Goal: Task Accomplishment & Management: Complete application form

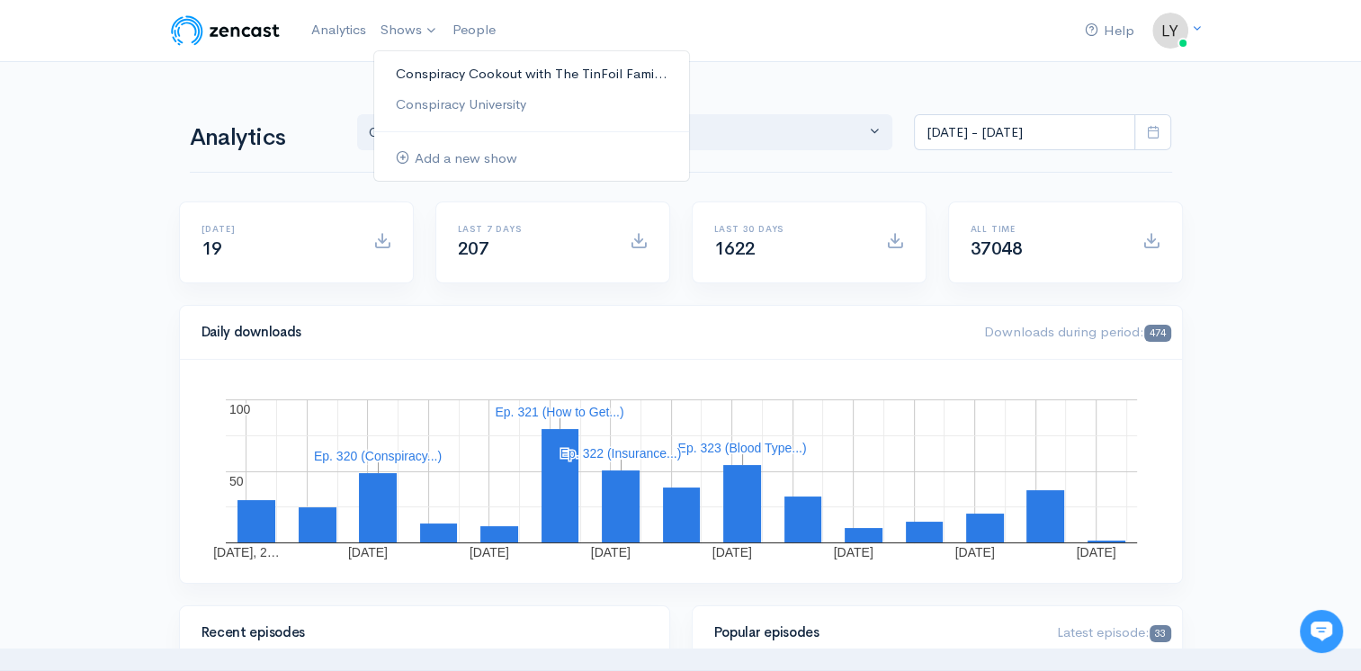
click at [418, 72] on link "Conspiracy Cookout with The TinFoil Fami..." at bounding box center [531, 73] width 315 height 31
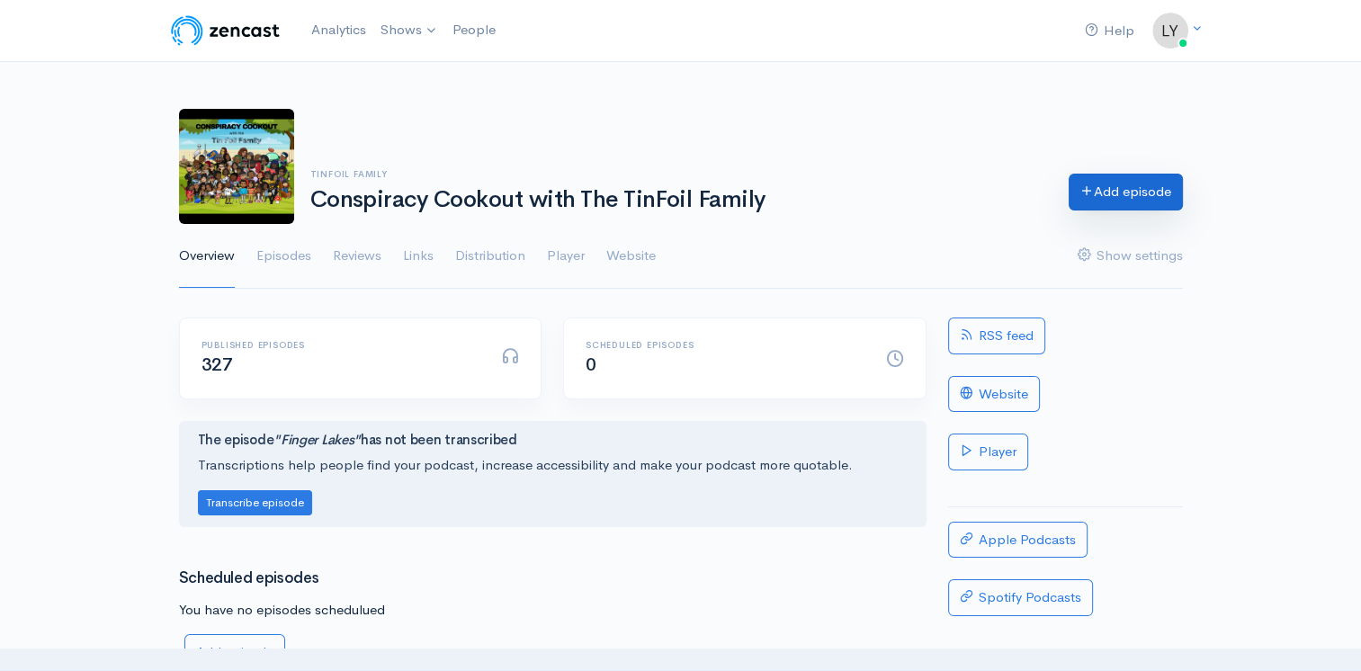
click at [1137, 189] on link "Add episode" at bounding box center [1126, 192] width 114 height 37
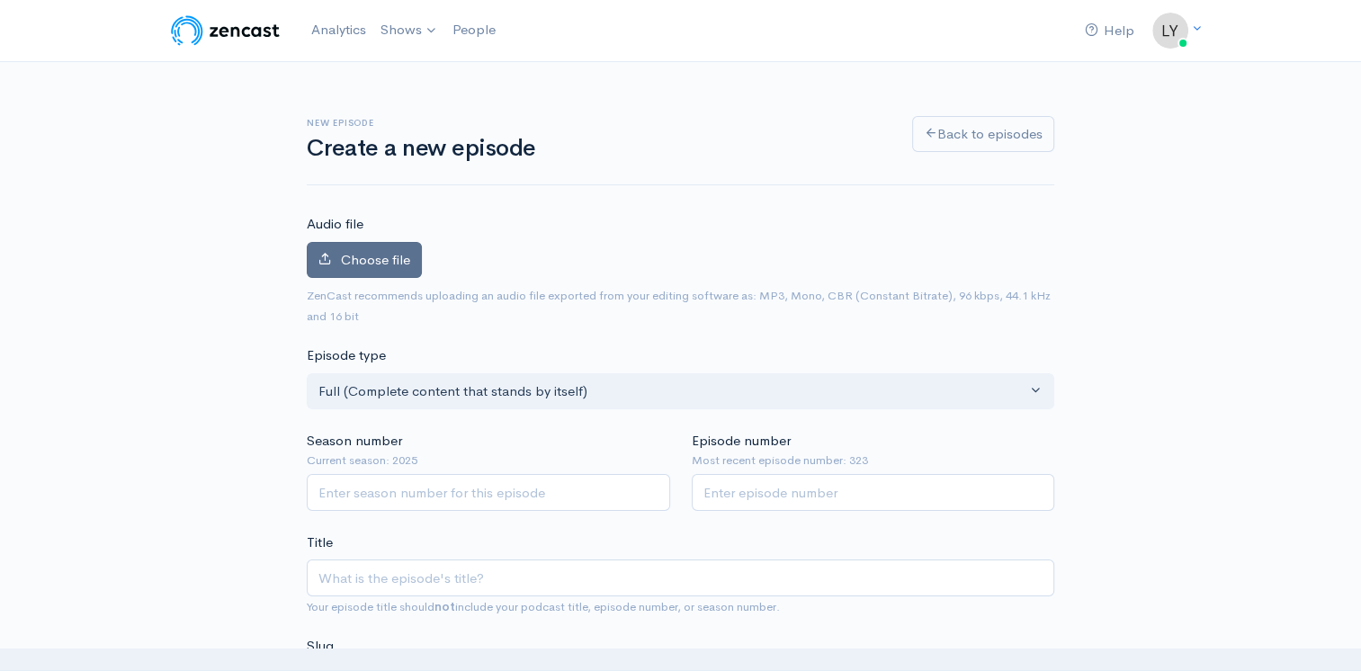
click at [349, 249] on label "Choose file" at bounding box center [364, 260] width 115 height 37
click at [0, 0] on input "Choose file" at bounding box center [0, 0] width 0 height 0
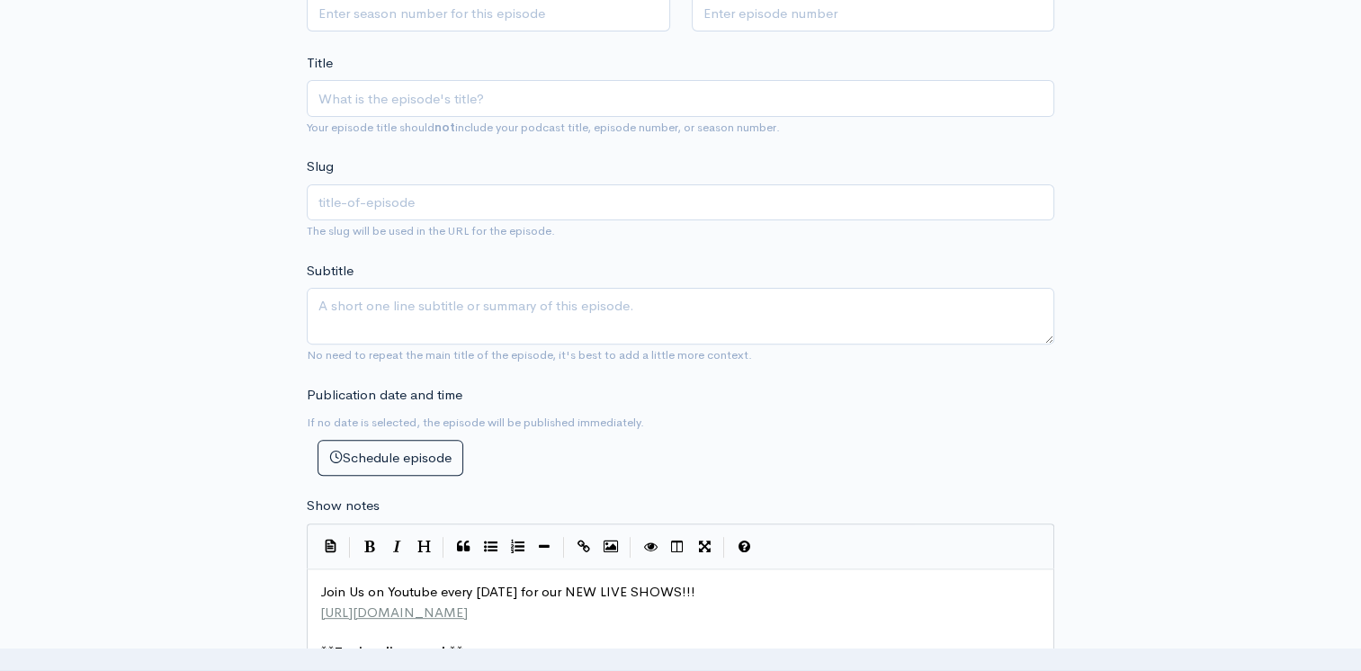
scroll to position [1260, 0]
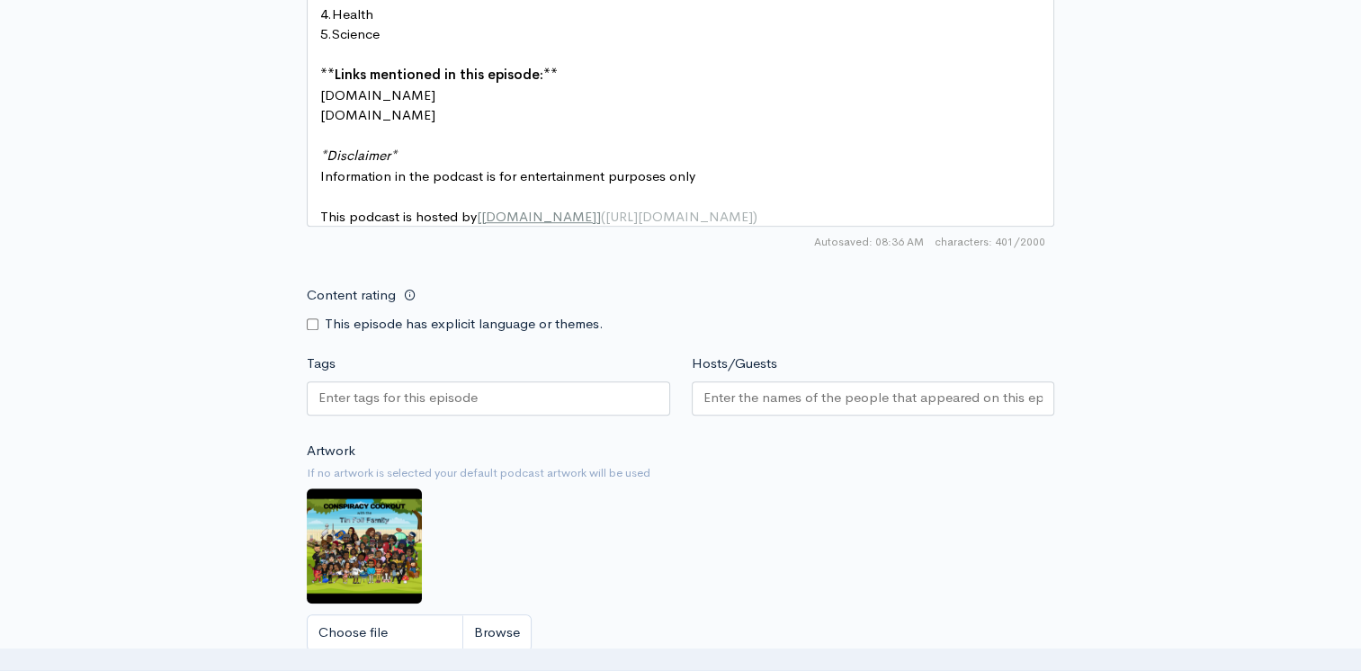
click at [308, 330] on input "Content rating" at bounding box center [313, 324] width 12 height 12
checkbox input "true"
click at [377, 416] on div at bounding box center [488, 398] width 363 height 34
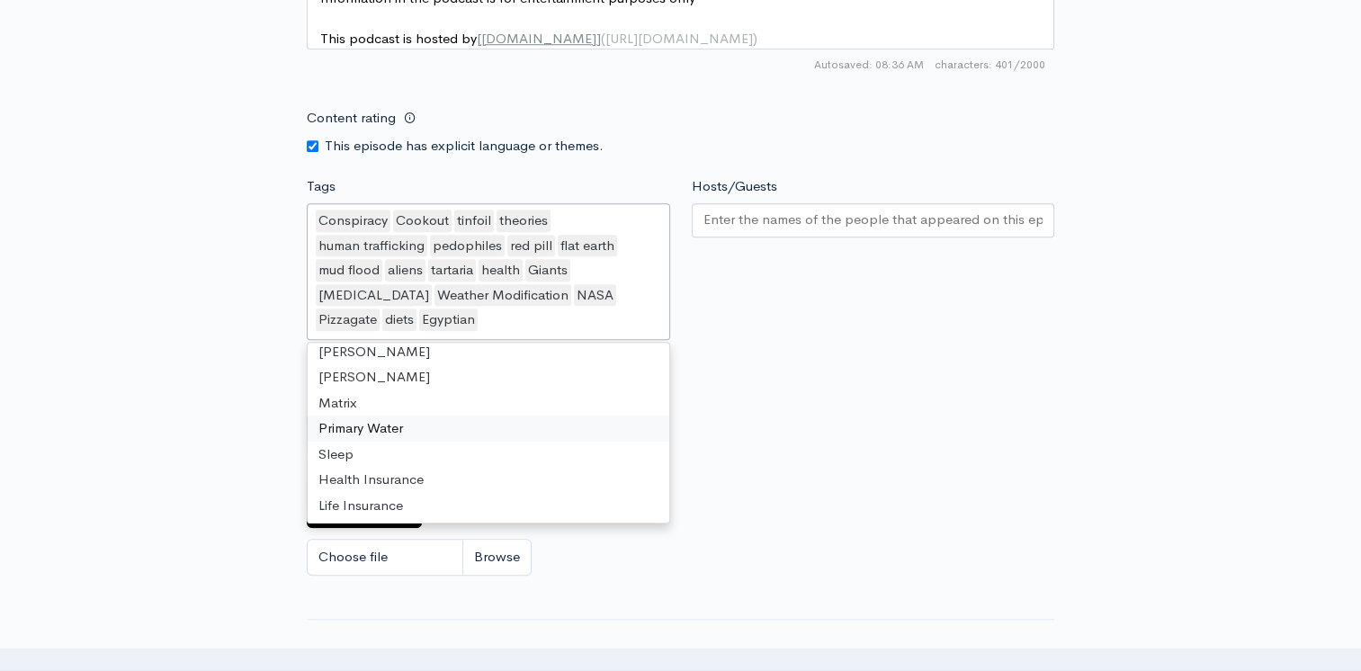
scroll to position [1479, 0]
click at [822, 228] on input "Hosts/Guests" at bounding box center [874, 219] width 340 height 21
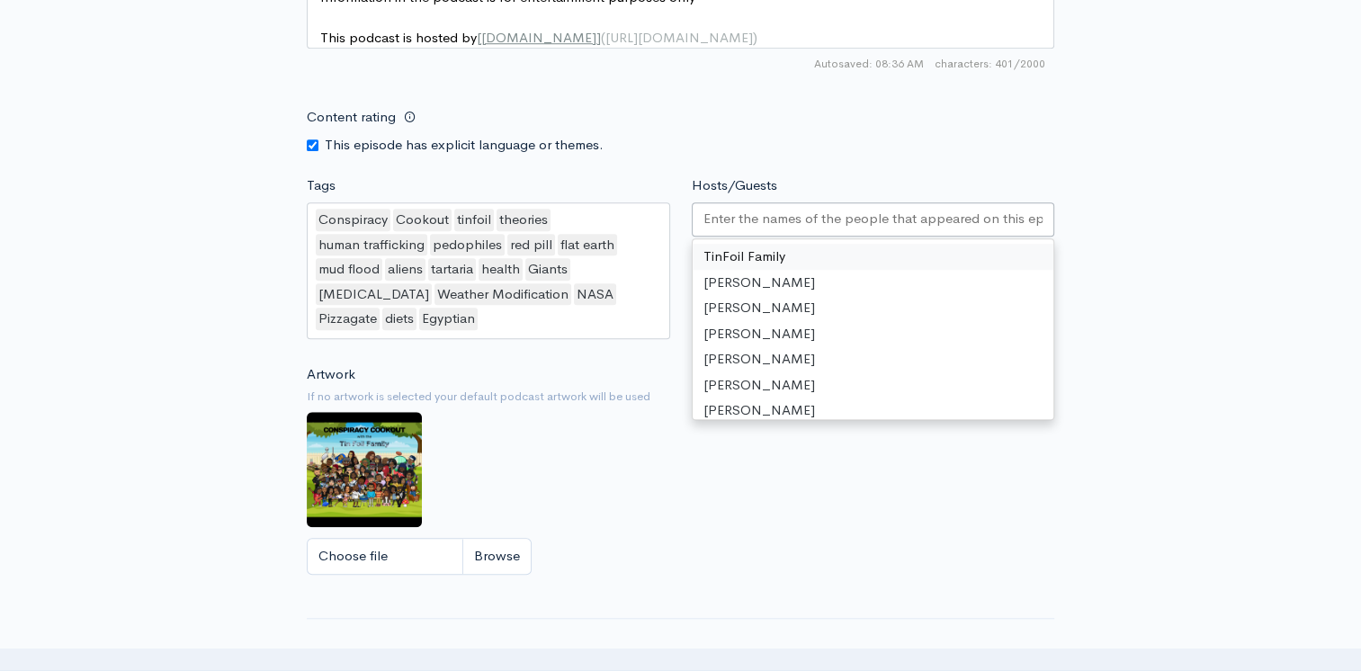
drag, startPoint x: 810, startPoint y: 264, endPoint x: 774, endPoint y: 271, distance: 36.7
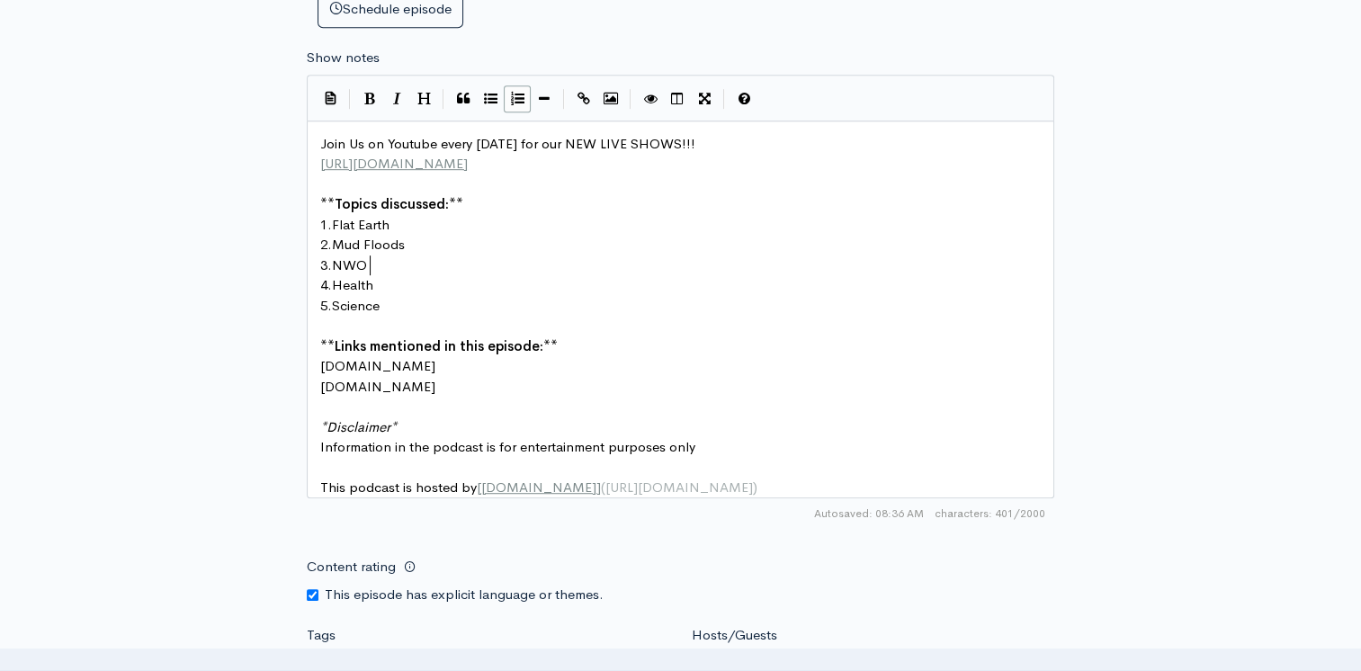
click at [385, 262] on pre "3. NWO" at bounding box center [687, 266] width 741 height 21
type textarea "POat"
type textarea "ater"
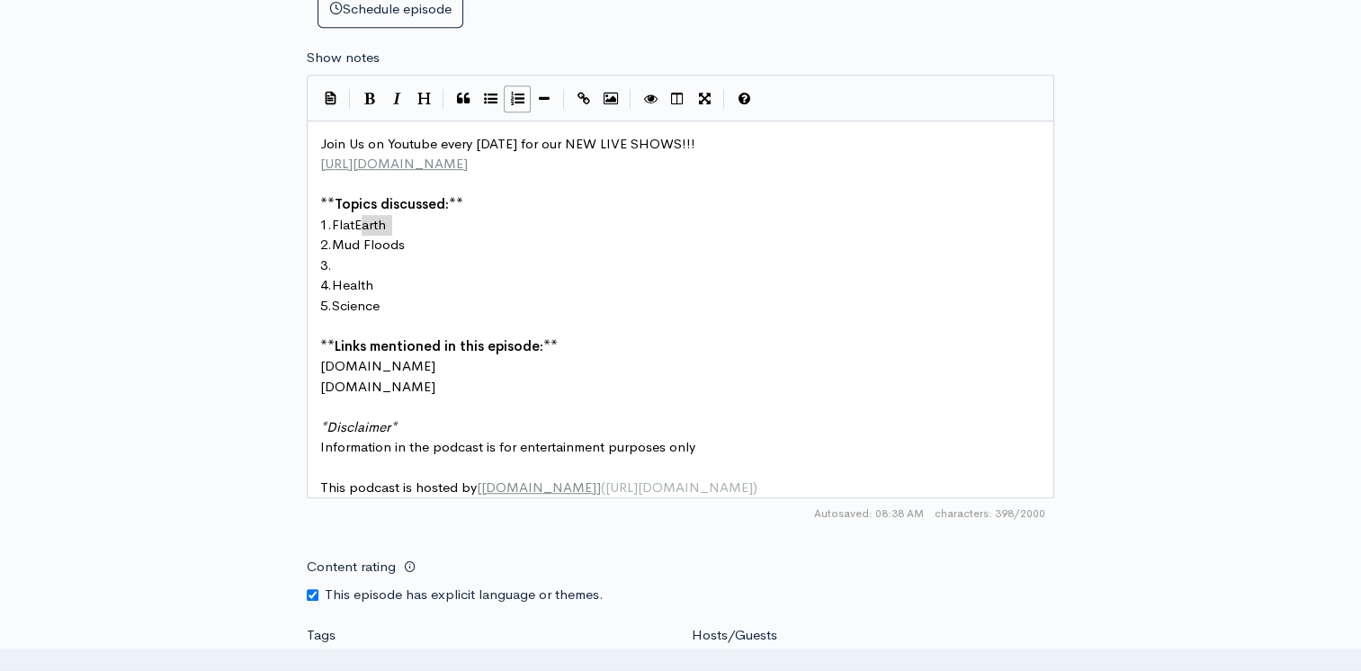
type textarea "Flat Earth"
drag, startPoint x: 391, startPoint y: 224, endPoint x: 357, endPoint y: 227, distance: 34.3
click at [337, 263] on pre "3." at bounding box center [687, 266] width 741 height 21
click at [342, 220] on pre "1." at bounding box center [687, 225] width 741 height 21
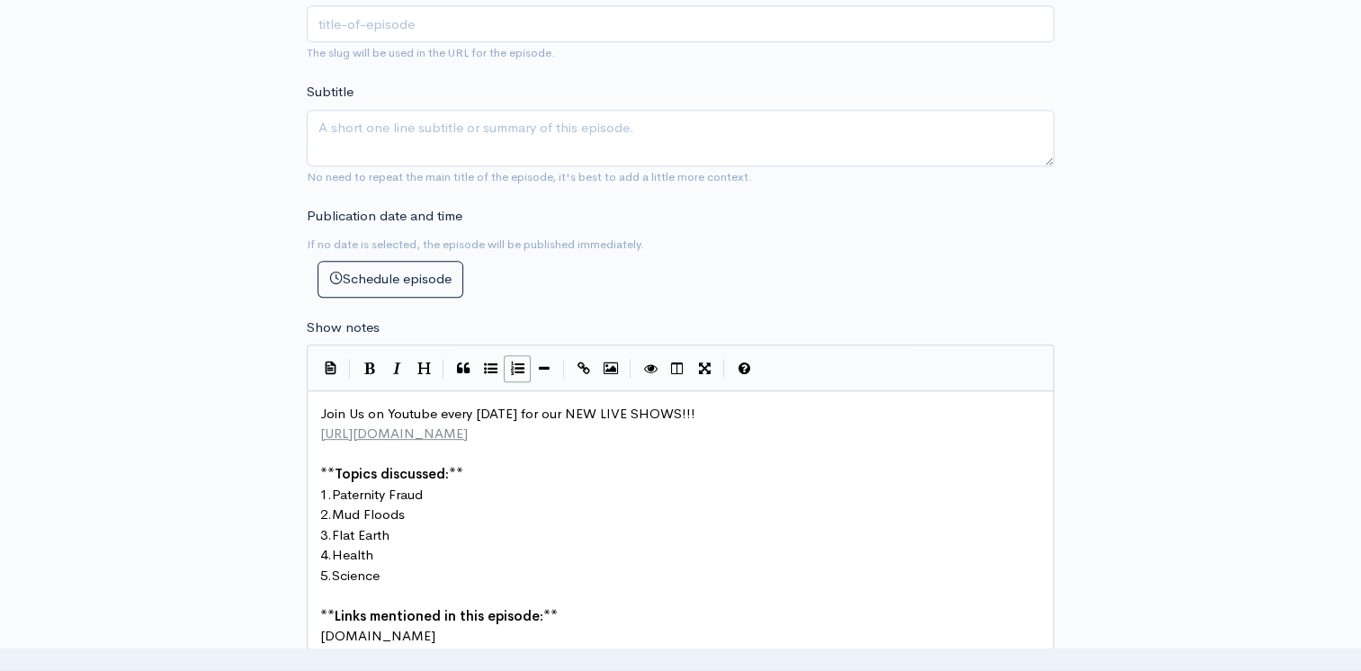
scroll to position [399, 0]
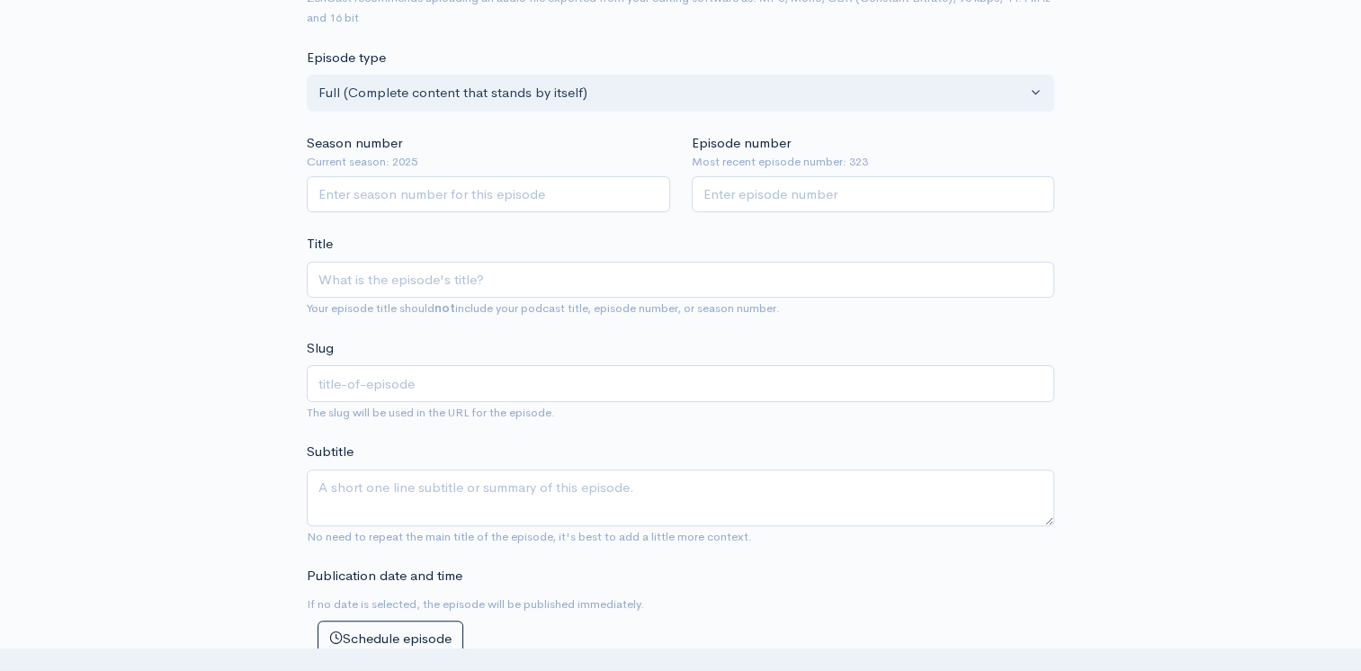
type textarea "Paternity Fraud"
click at [425, 186] on input "Season number" at bounding box center [488, 194] width 363 height 37
type input "2025"
type input "323"
click at [417, 283] on input "Title" at bounding box center [681, 280] width 748 height 37
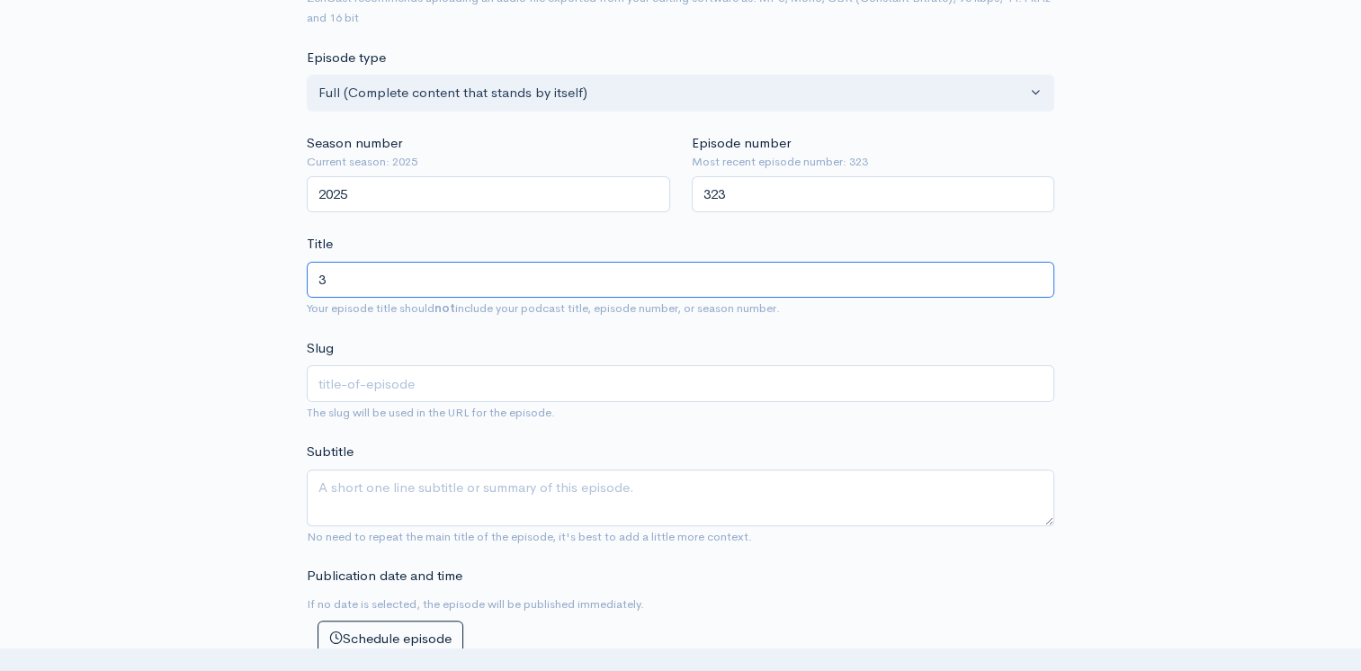
type input "30"
type input "30 C"
type input "30-c"
type input "30 Cn"
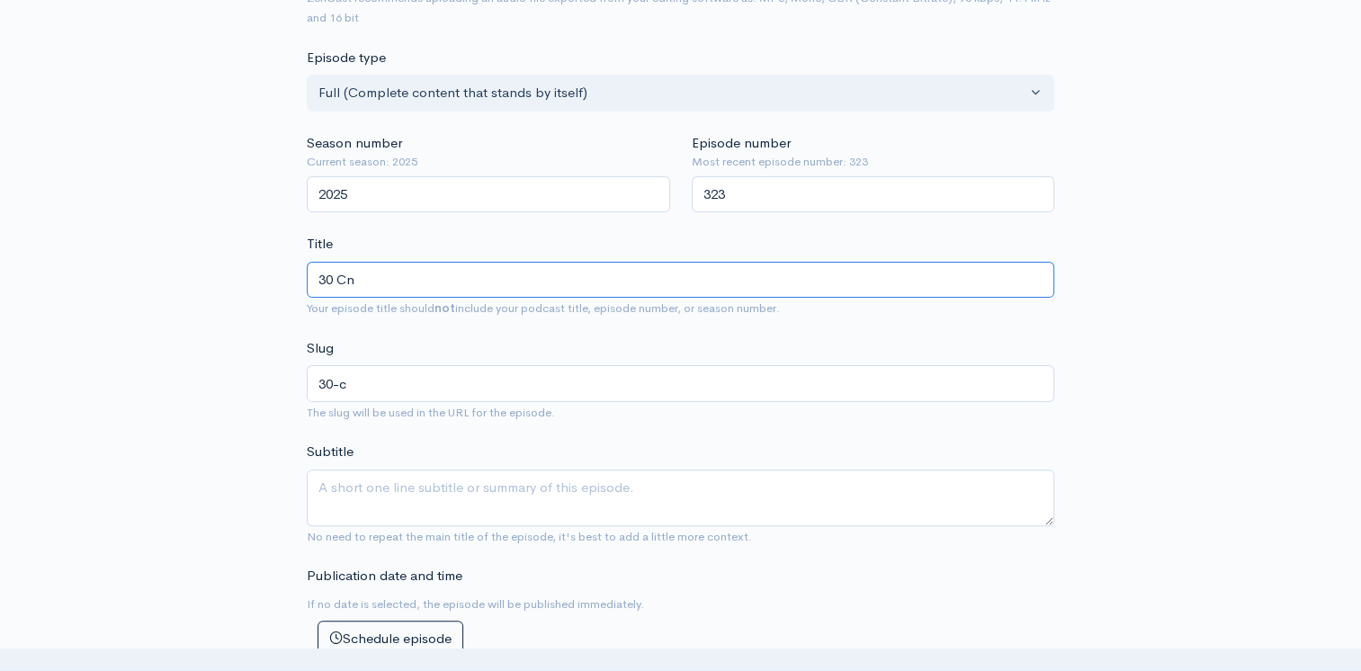
type input "30-cn"
type input "30 C"
type input "30-c"
type input "30 Co"
type input "30-co"
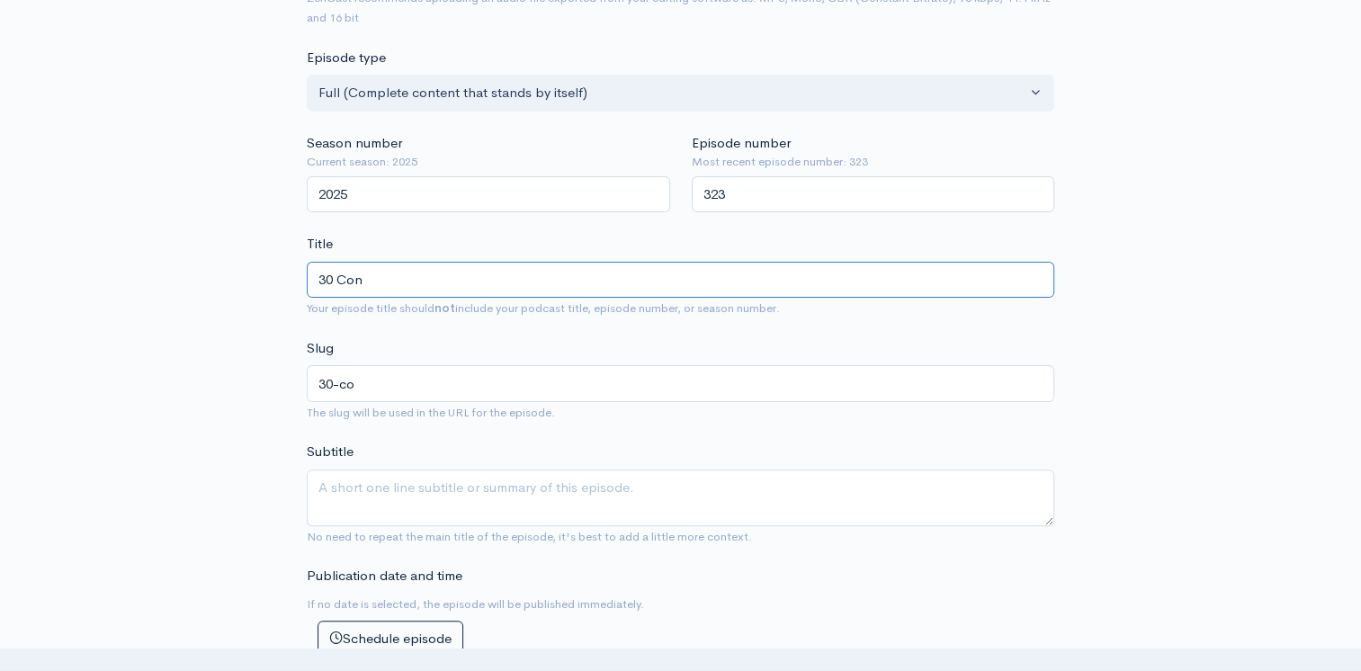
type input "30 Cons"
type input "30-con"
type input "30 Consp"
type input "30-consp"
type input "30 Conspi"
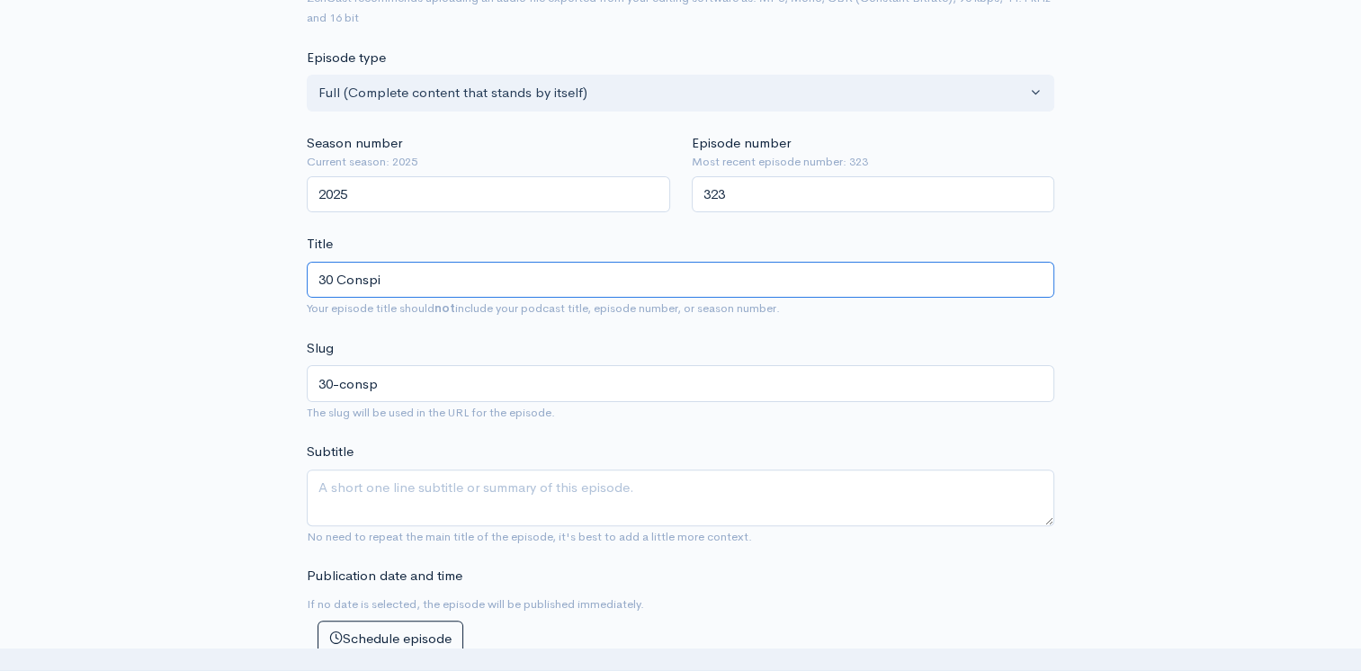
type input "30-conspi"
type input "30 Conspir"
type input "30-conspir"
type input "30 Conspira"
type input "30-conspira"
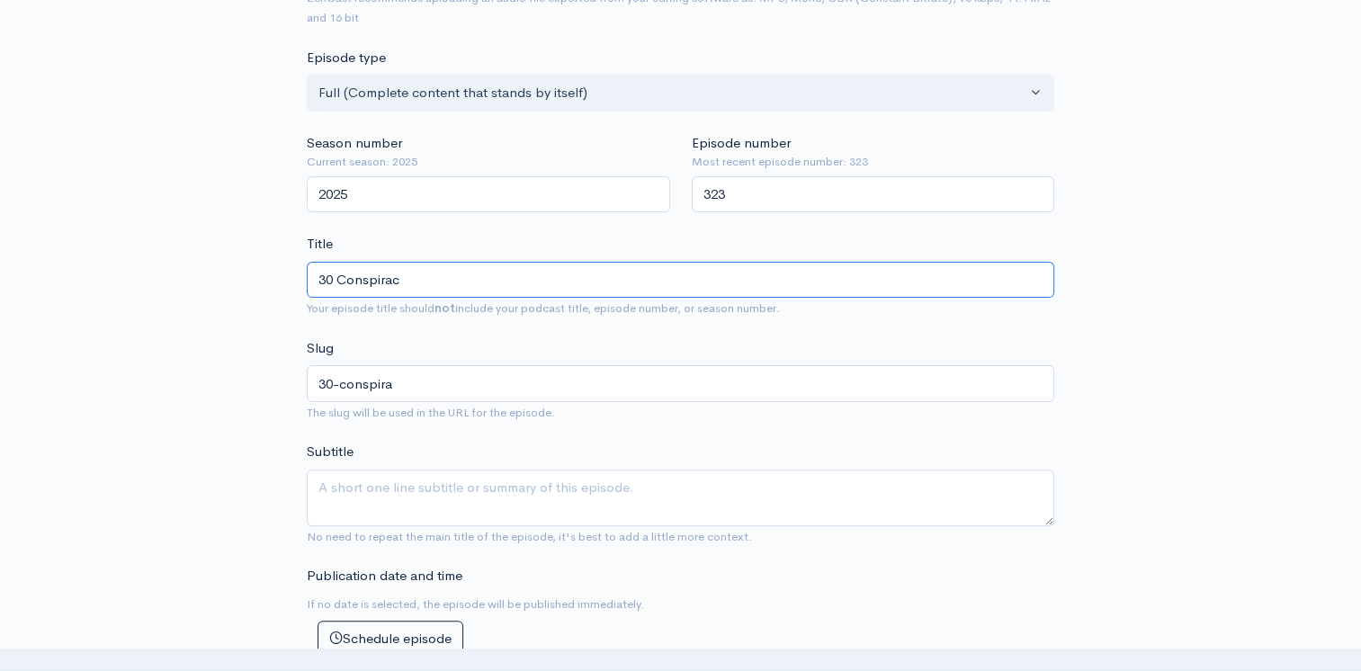
type input "30 Conspiracy"
type input "30-conspiracy"
type input "30 Conspiracy Q"
type input "30-conspiracy-q"
type input "30 Conspiracy Qu"
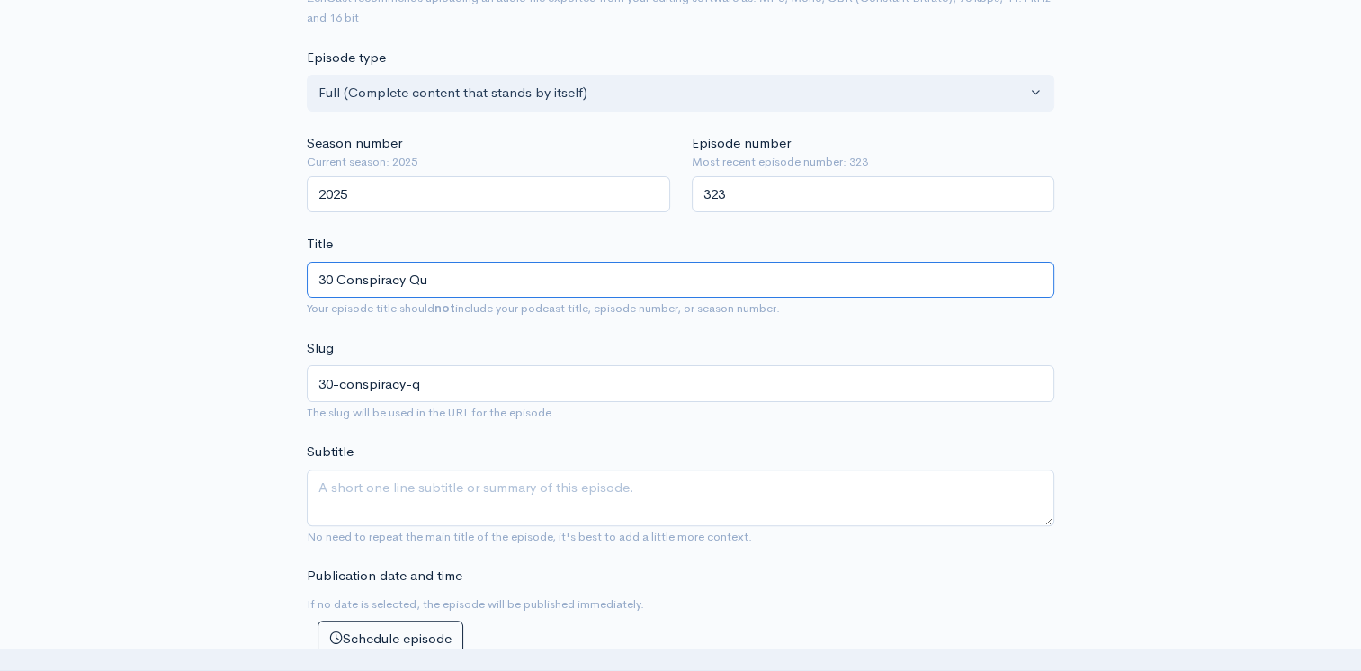
type input "30-conspiracy-qu"
type input "30 Conspiracy Que"
type input "30-conspiracy-que"
type input "30 Conspiracy Ques"
type input "30-conspiracy-ques"
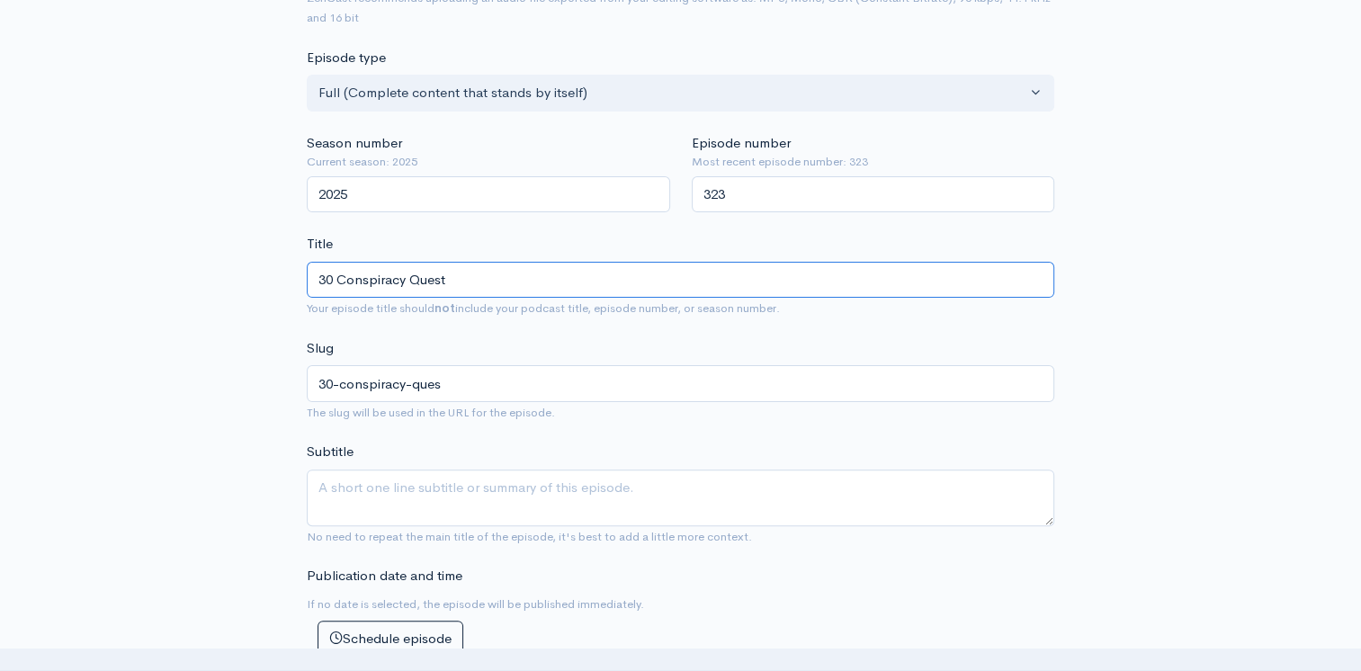
type input "30 Conspiracy Questi"
type input "30-conspiracy-questi"
type input "30 Conspiracy Question"
type input "30-conspiracy-question"
type input "30 Conspiracy Question"
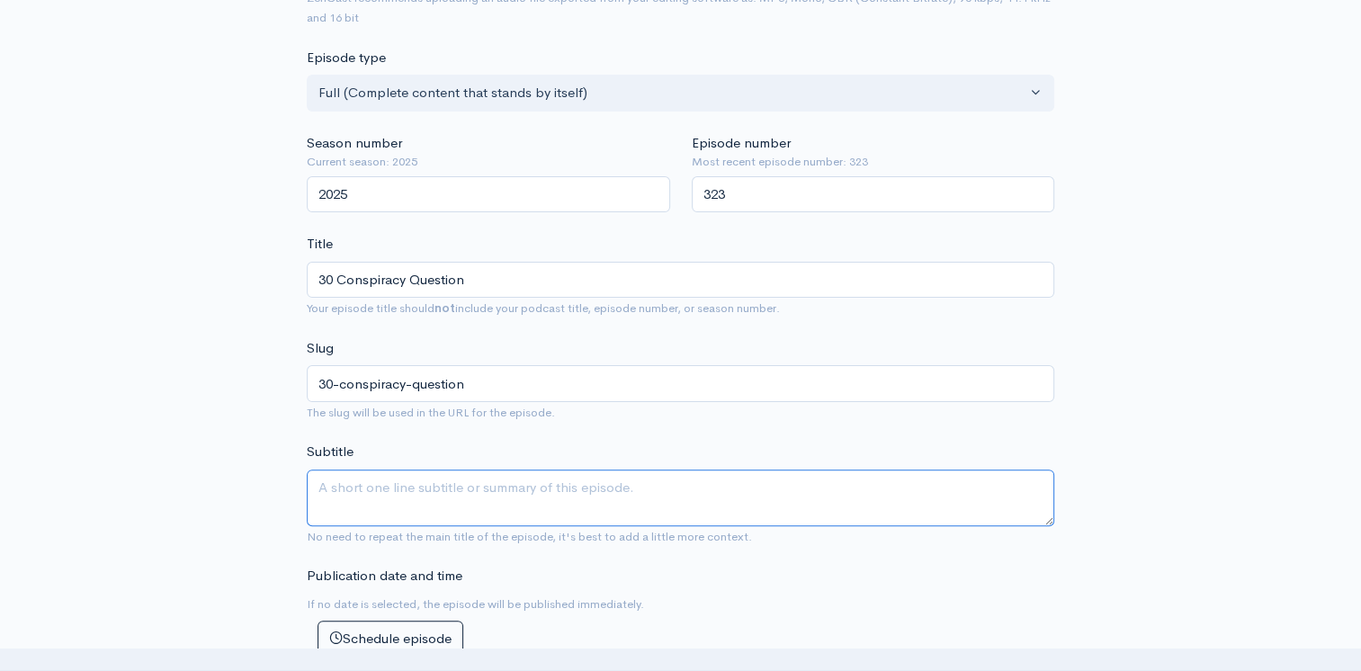
click at [436, 473] on textarea "Subtitle" at bounding box center [681, 498] width 748 height 57
type textarea "T"
type textarea "G"
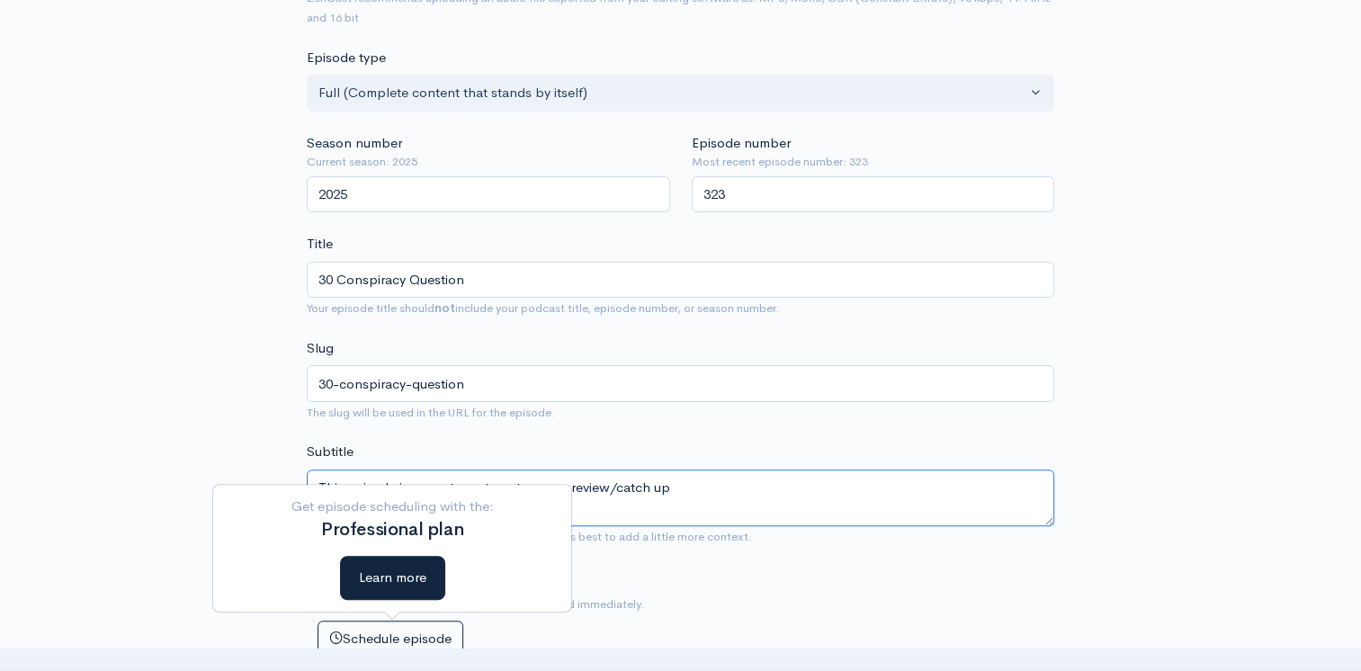
click at [583, 482] on textarea "This episode is a great one to get a some review/catch up" at bounding box center [681, 498] width 748 height 57
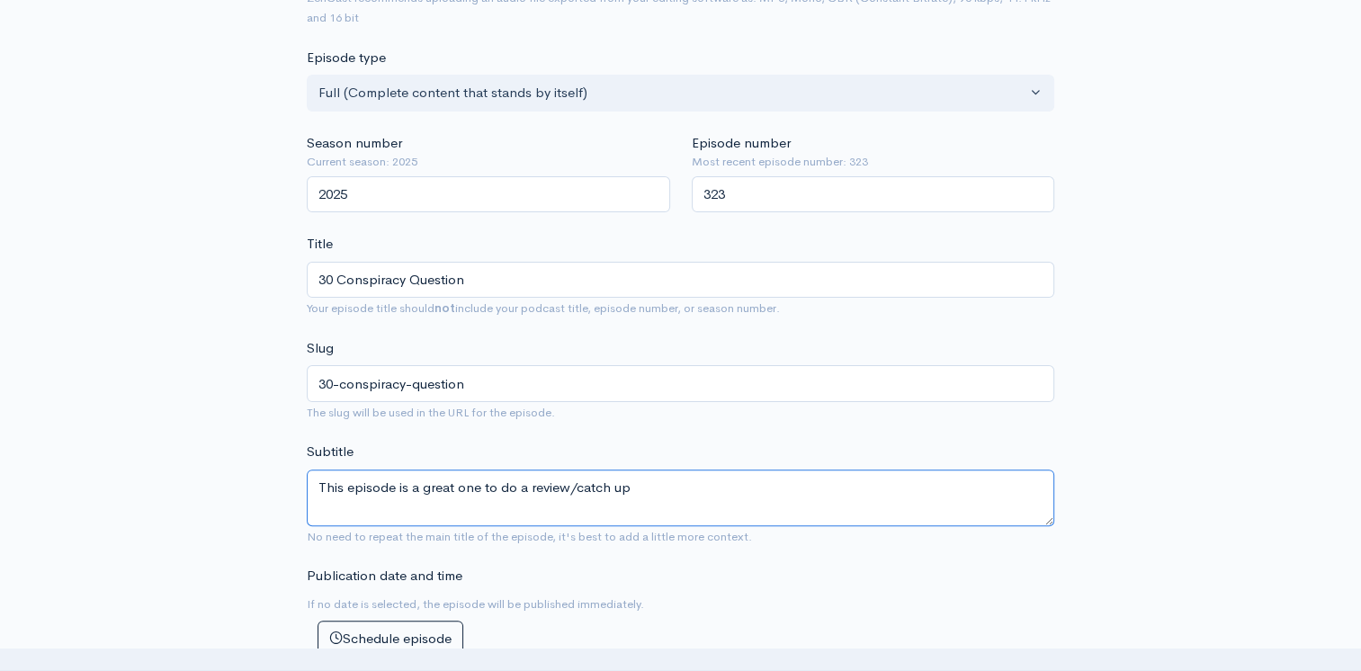
click at [650, 488] on textarea "This episode is a great one to do a review/catch up" at bounding box center [681, 498] width 748 height 57
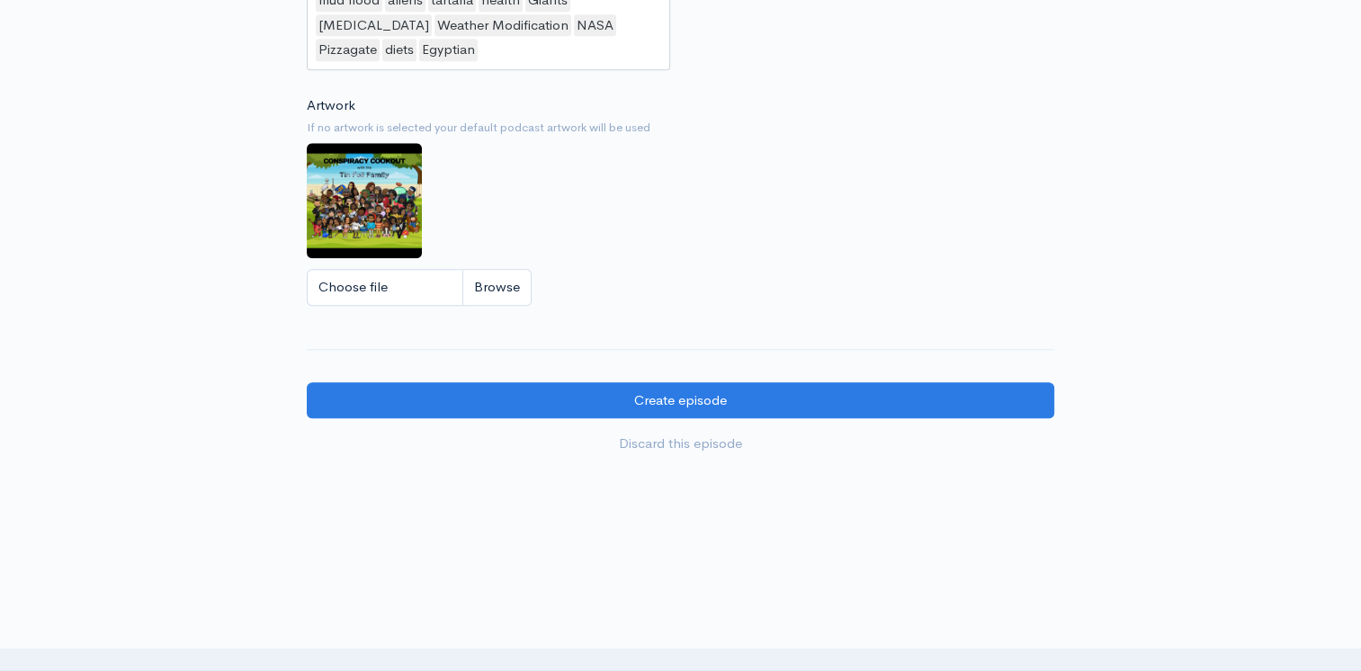
scroll to position [1749, 0]
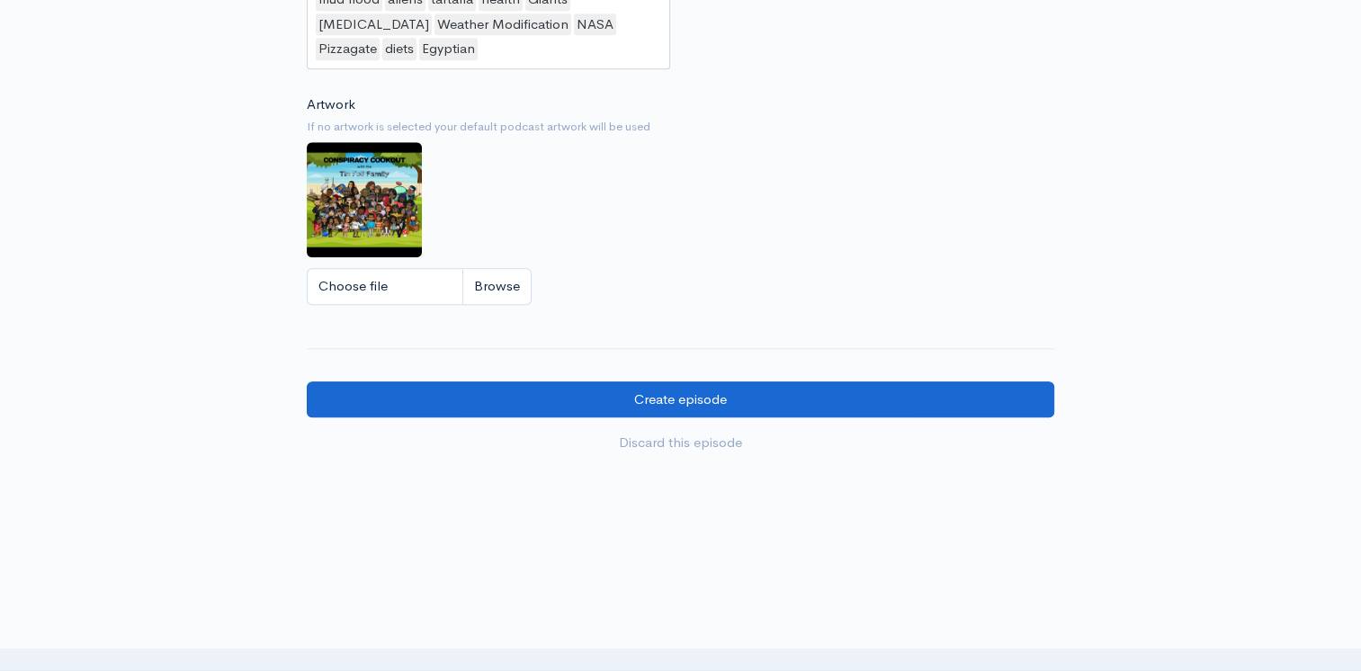
type textarea "This episode is a great one to do a review/catch up, we a got a list of 30 ques…"
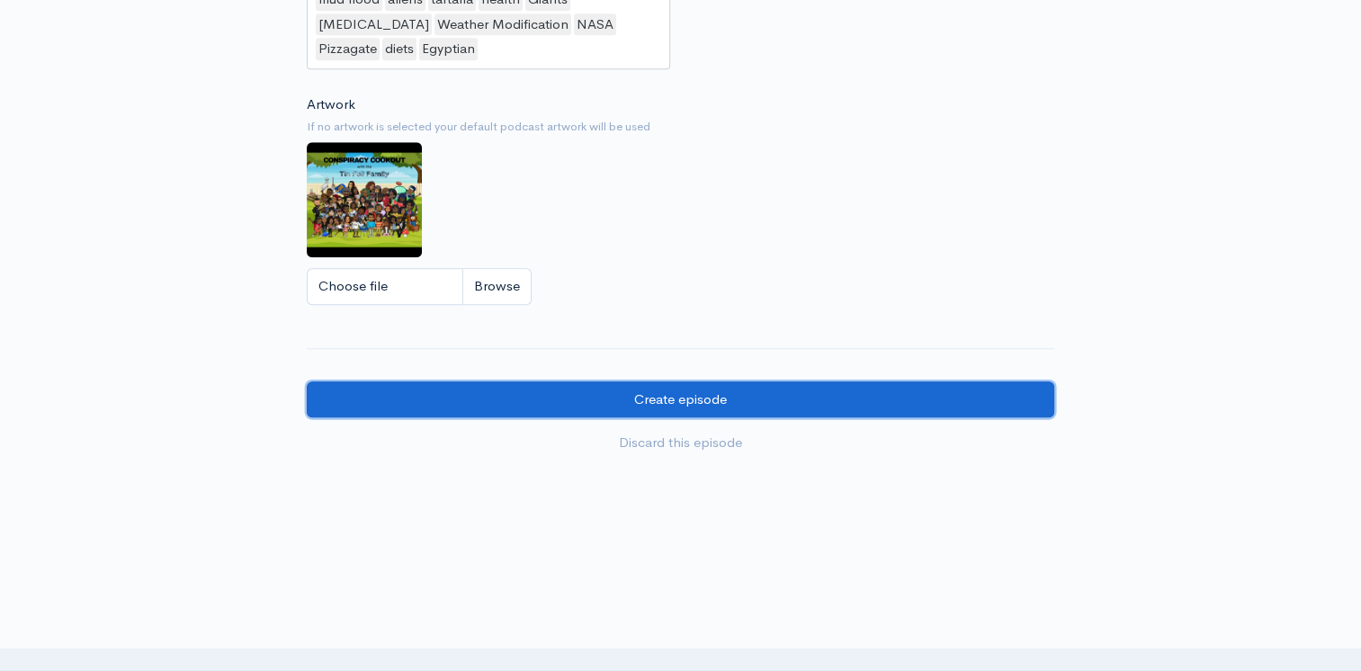
click at [656, 401] on input "Create episode" at bounding box center [681, 399] width 748 height 37
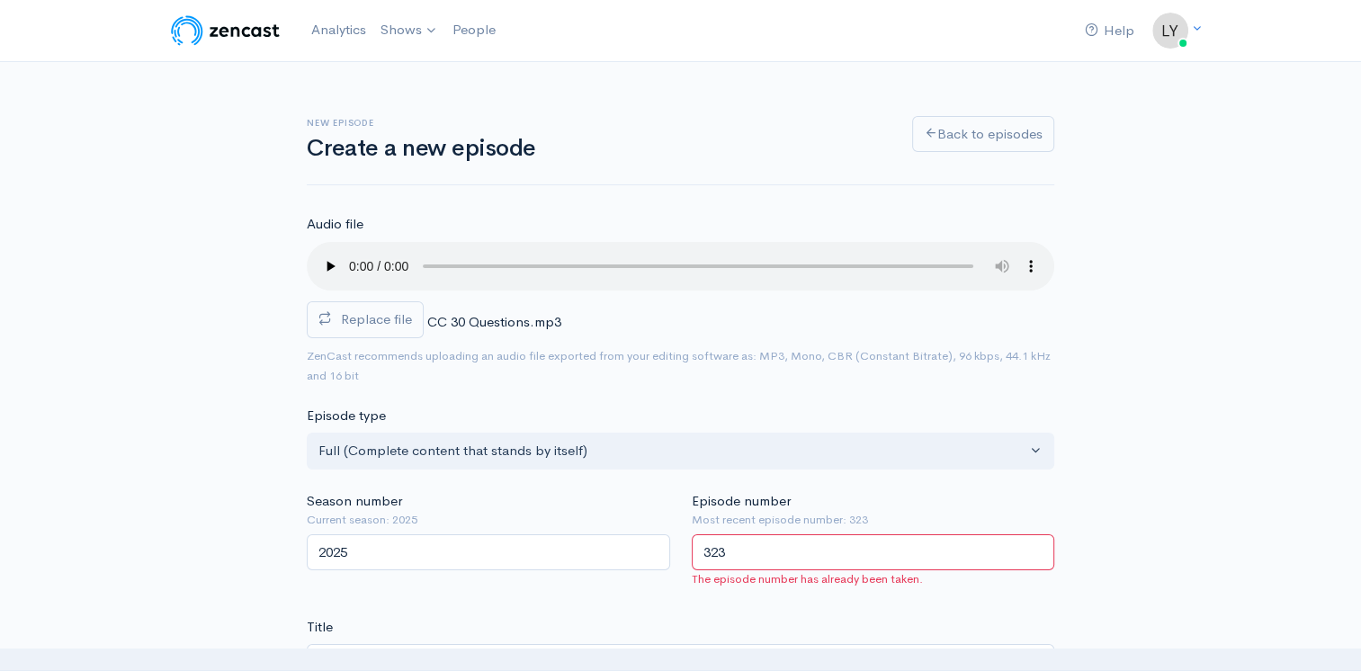
click at [784, 540] on input "323" at bounding box center [873, 552] width 363 height 37
type input "324"
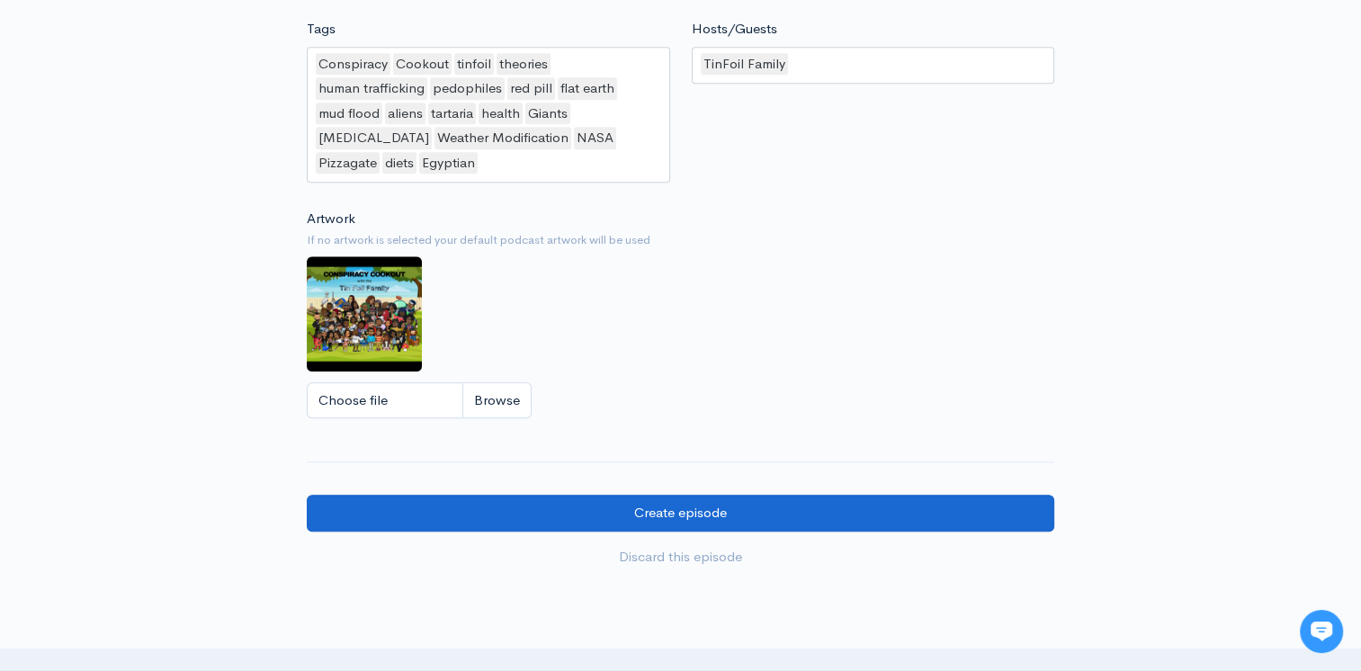
scroll to position [1619, 0]
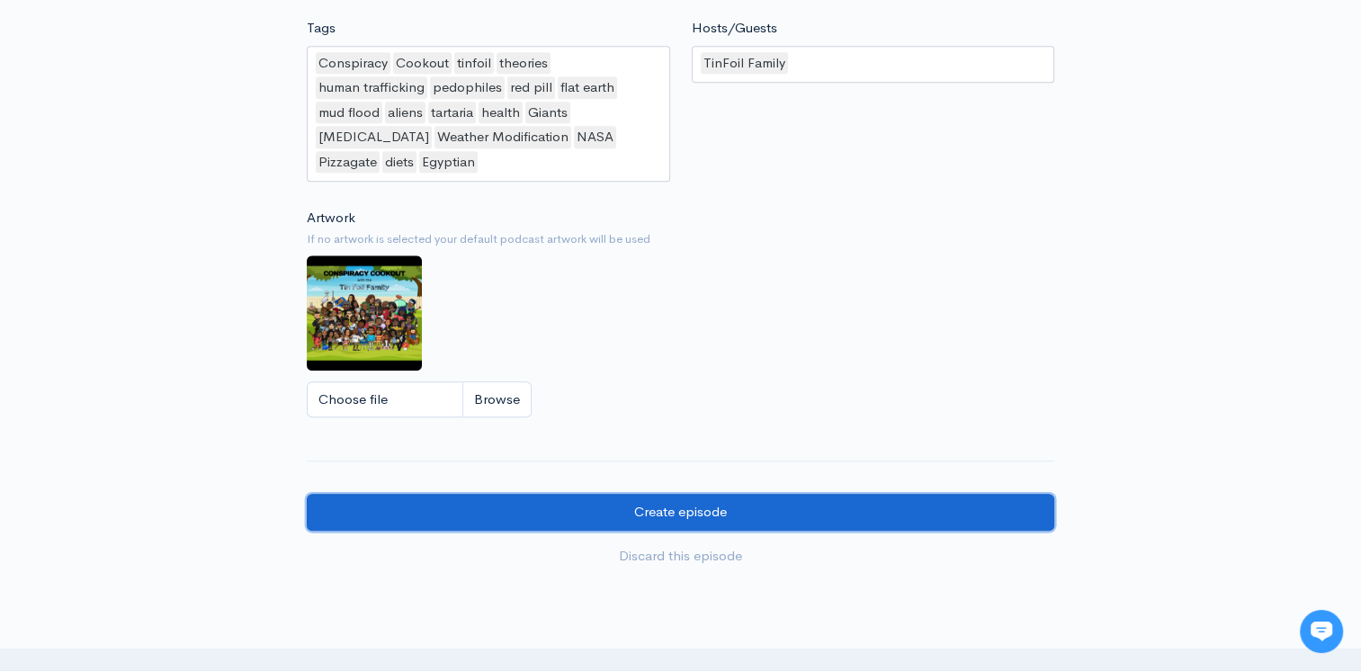
click at [705, 513] on input "Create episode" at bounding box center [681, 512] width 748 height 37
